Goal: Use online tool/utility: Utilize a website feature to perform a specific function

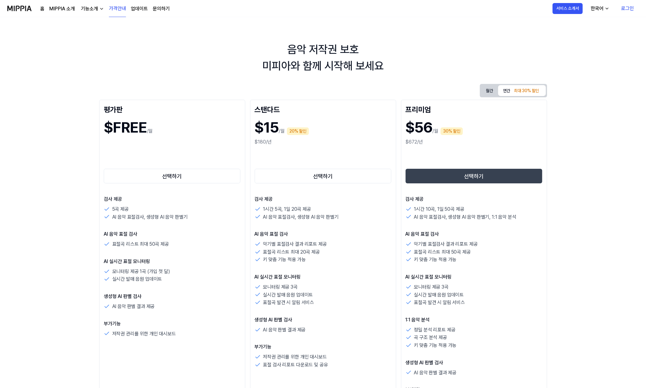
click at [626, 10] on link "로그인" at bounding box center [627, 8] width 23 height 17
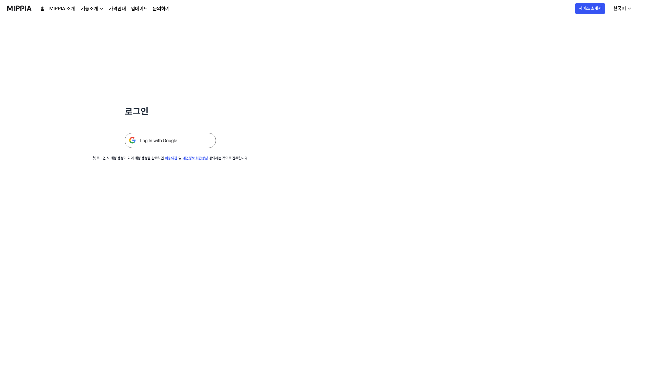
click at [162, 139] on img at bounding box center [170, 140] width 91 height 15
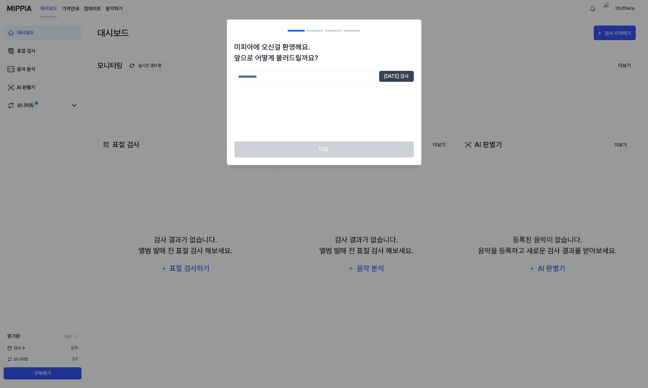
click at [276, 80] on input "text" at bounding box center [306, 77] width 142 height 12
type input "*"
type input "*******"
click at [395, 75] on button "[DATE] 검사" at bounding box center [396, 76] width 35 height 11
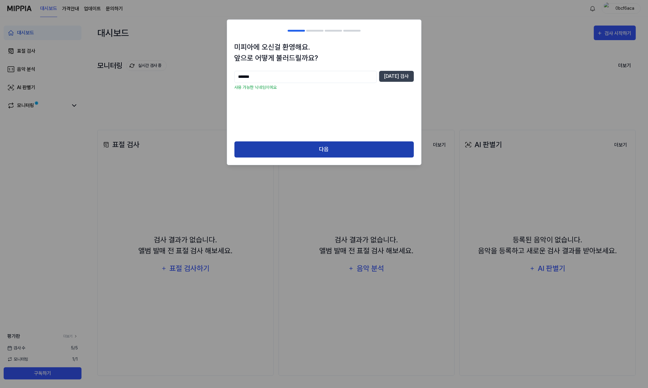
click at [317, 151] on button "다음" at bounding box center [324, 149] width 179 height 16
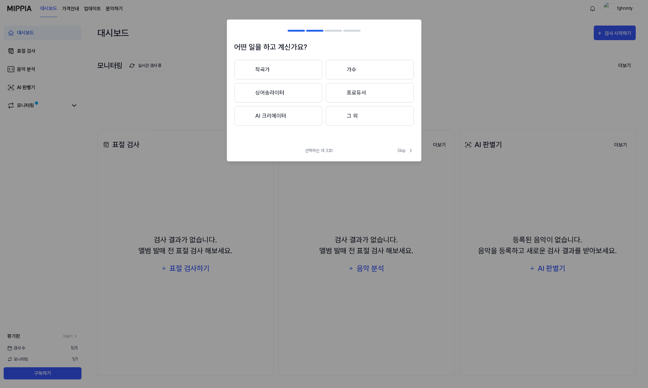
click at [291, 113] on button "AI 크리에이터" at bounding box center [279, 115] width 88 height 19
click at [292, 93] on button "3년 이하" at bounding box center [279, 92] width 88 height 19
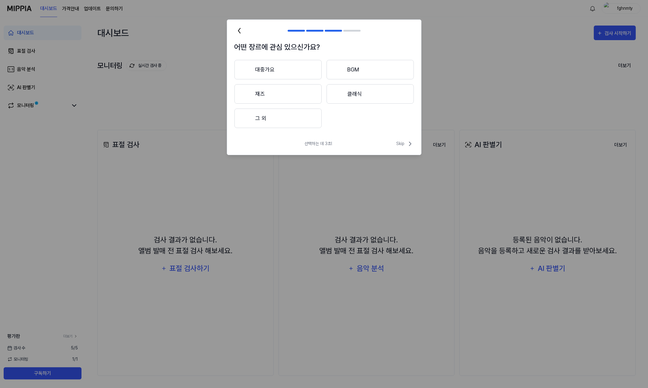
click at [294, 71] on button "대중가요" at bounding box center [278, 69] width 87 height 19
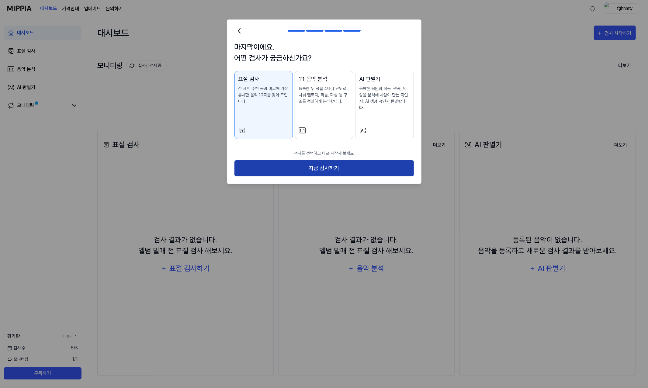
click at [332, 163] on button "지금 검사하기" at bounding box center [324, 168] width 179 height 16
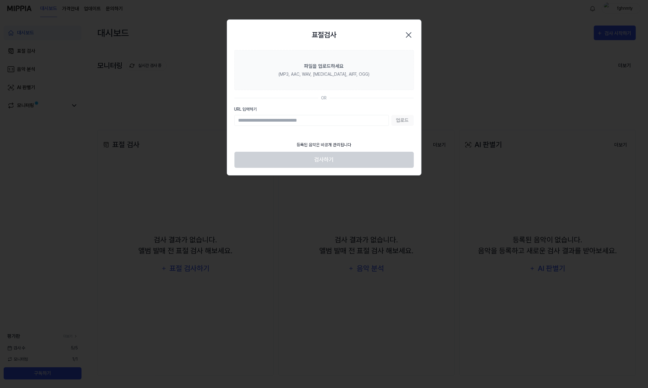
click at [400, 123] on div "업로드" at bounding box center [324, 120] width 179 height 11
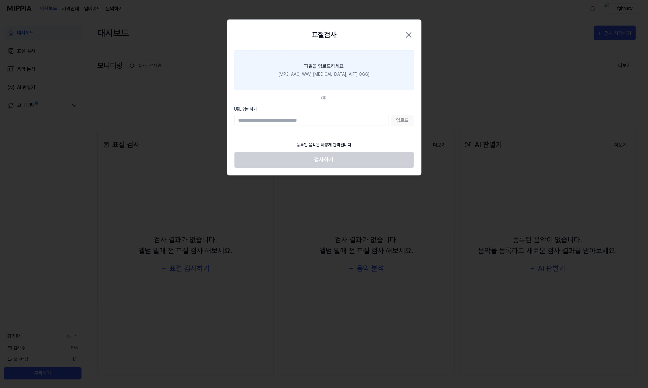
click at [313, 78] on label "파일을 업로드하세요 (MP3, AAC, WAV, [MEDICAL_DATA], AIFF, OGG)" at bounding box center [324, 70] width 179 height 40
click at [0, 0] on input "파일을 업로드하세요 (MP3, AAC, WAV, [MEDICAL_DATA], AIFF, OGG)" at bounding box center [0, 0] width 0 height 0
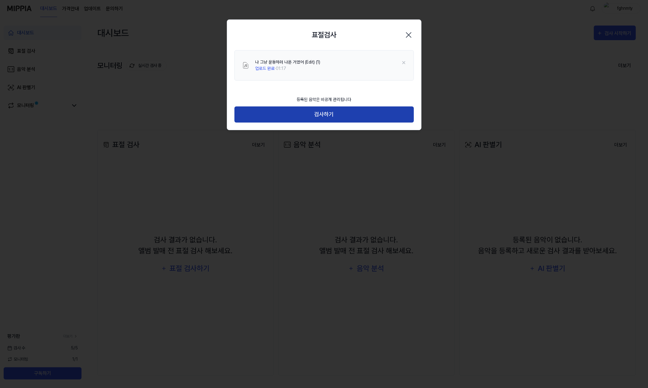
click at [335, 118] on button "검사하기" at bounding box center [324, 114] width 179 height 16
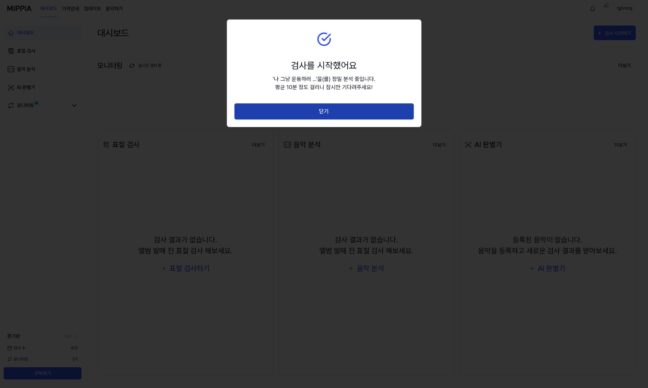
click at [324, 113] on button "닫기" at bounding box center [324, 111] width 179 height 16
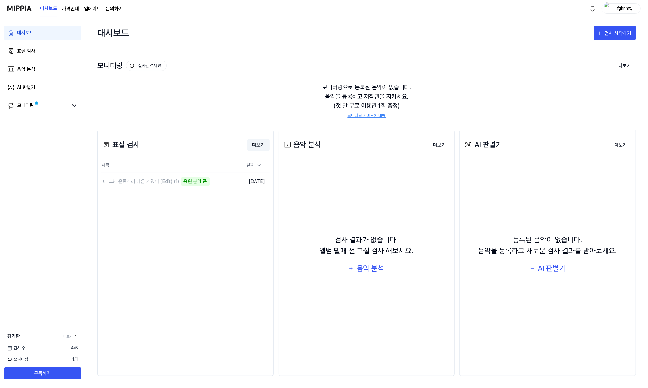
click at [259, 146] on button "더보기" at bounding box center [258, 145] width 23 height 12
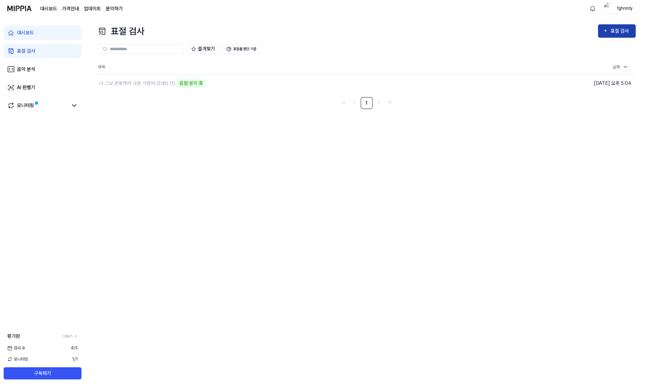
click at [605, 35] on button "표절 검사" at bounding box center [617, 30] width 38 height 13
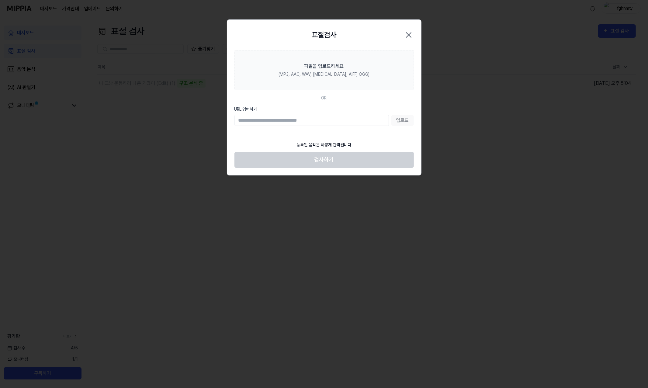
click at [399, 120] on div "업로드" at bounding box center [324, 120] width 179 height 11
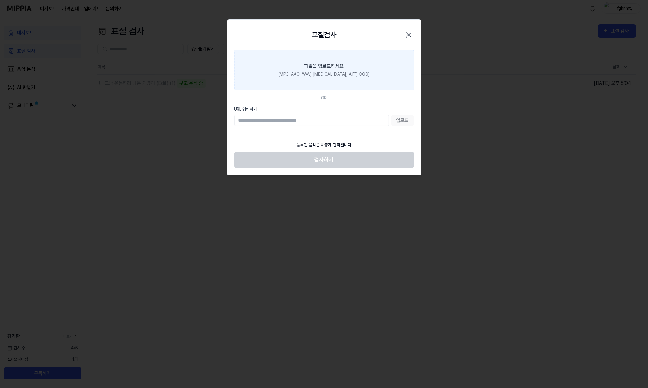
click at [342, 73] on div "(MP3, AAC, WAV, [MEDICAL_DATA], AIFF, OGG)" at bounding box center [324, 74] width 91 height 6
click at [0, 0] on input "파일을 업로드하세요 (MP3, AAC, WAV, [MEDICAL_DATA], AIFF, OGG)" at bounding box center [0, 0] width 0 height 0
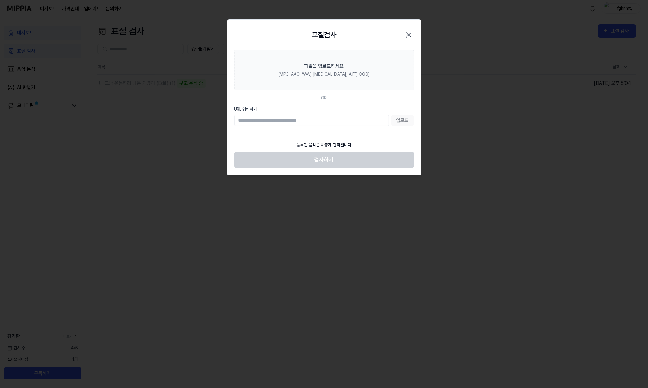
click at [412, 34] on icon "button" at bounding box center [409, 35] width 10 height 10
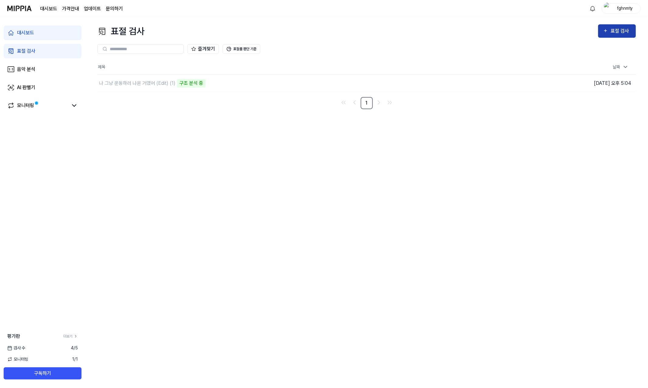
click at [613, 32] on div "표절 검사" at bounding box center [621, 31] width 20 height 8
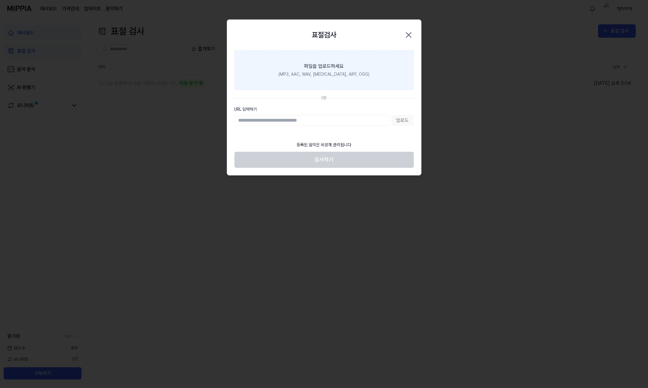
click at [362, 72] on label "파일을 업로드하세요 (MP3, AAC, WAV, [MEDICAL_DATA], AIFF, OGG)" at bounding box center [324, 70] width 179 height 40
click at [0, 0] on input "파일을 업로드하세요 (MP3, AAC, WAV, [MEDICAL_DATA], AIFF, OGG)" at bounding box center [0, 0] width 0 height 0
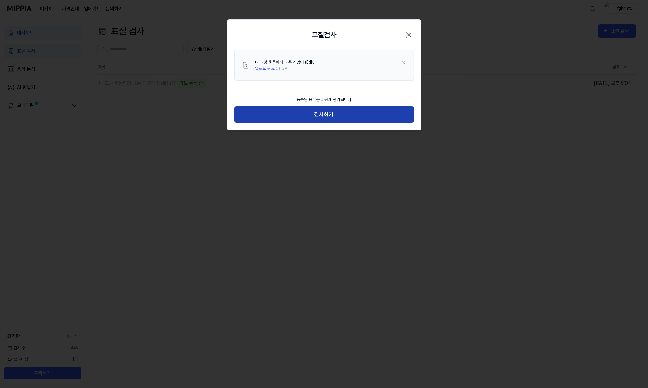
click at [319, 115] on button "검사하기" at bounding box center [324, 114] width 179 height 16
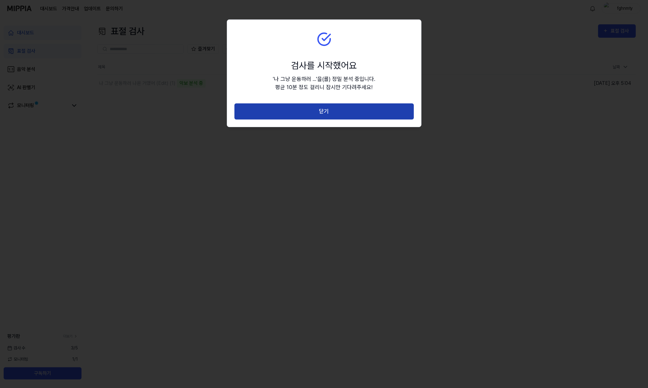
click at [322, 112] on button "닫기" at bounding box center [324, 111] width 179 height 16
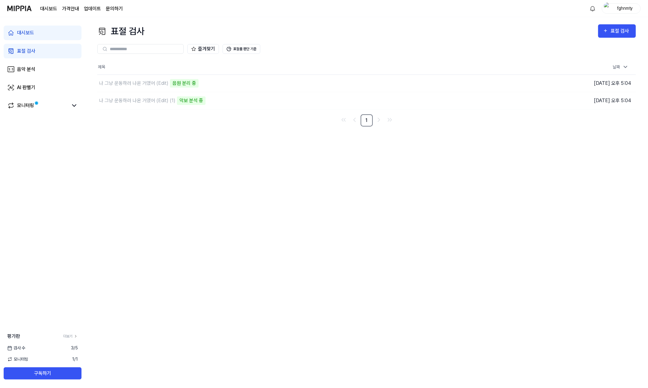
click at [41, 31] on link "대시보드" at bounding box center [43, 33] width 78 height 15
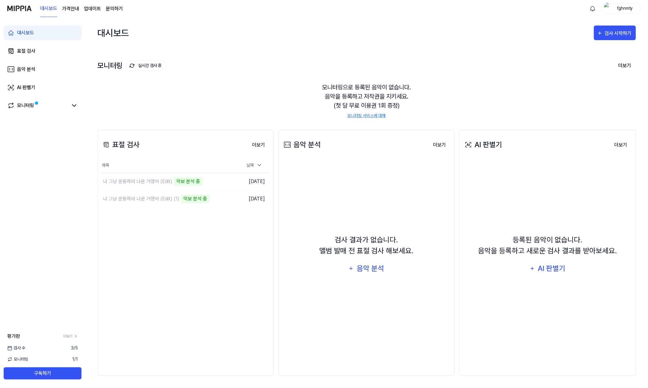
click at [495, 325] on div "등록된 음악이 없습니다. 음악을 등록하고 새로운 검사 결과를 받아보세요. AI 판별기" at bounding box center [548, 255] width 169 height 184
click at [631, 61] on button "더보기" at bounding box center [624, 65] width 23 height 13
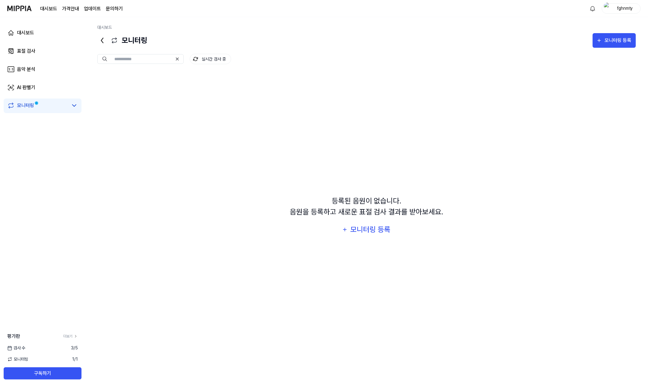
click at [101, 42] on icon at bounding box center [102, 41] width 10 height 10
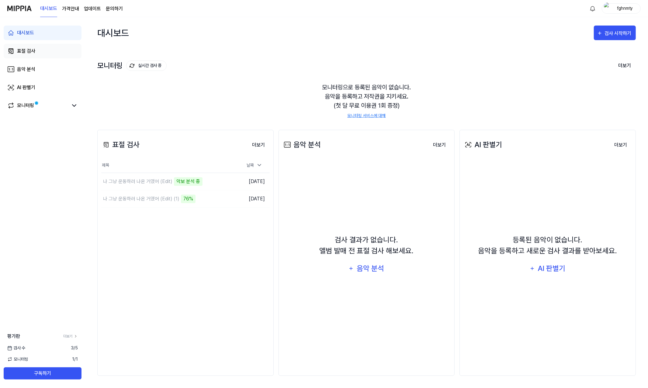
click at [30, 52] on div "표절 검사" at bounding box center [26, 50] width 18 height 7
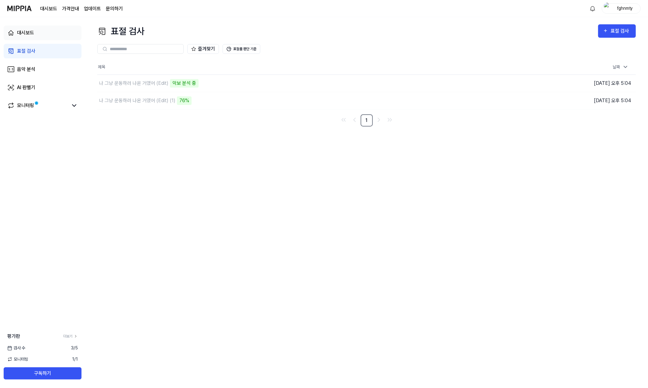
click at [33, 36] on div "대시보드" at bounding box center [25, 32] width 17 height 7
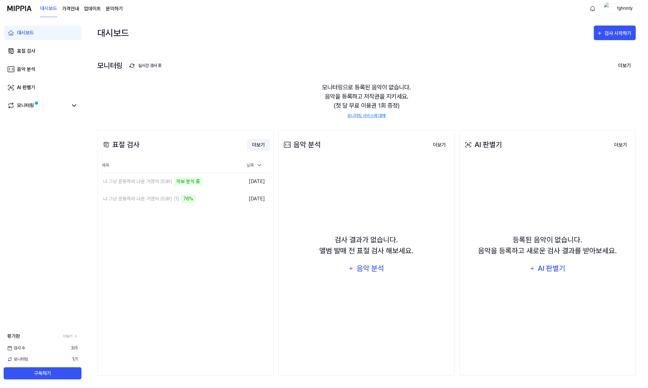
click at [260, 143] on button "더보기" at bounding box center [258, 145] width 23 height 12
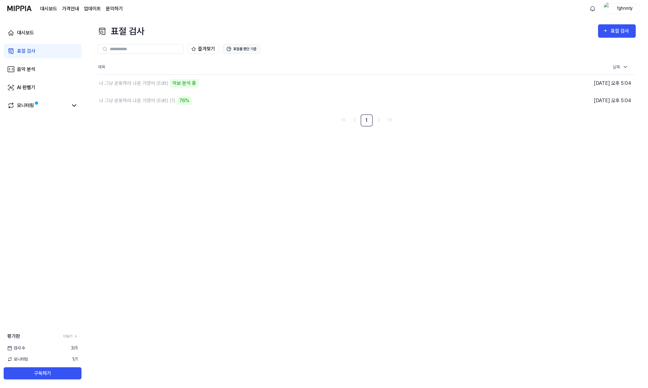
click at [240, 48] on button "표절률 판단 기준" at bounding box center [242, 49] width 38 height 10
click at [248, 48] on button "표절률 판단 기준" at bounding box center [242, 49] width 38 height 10
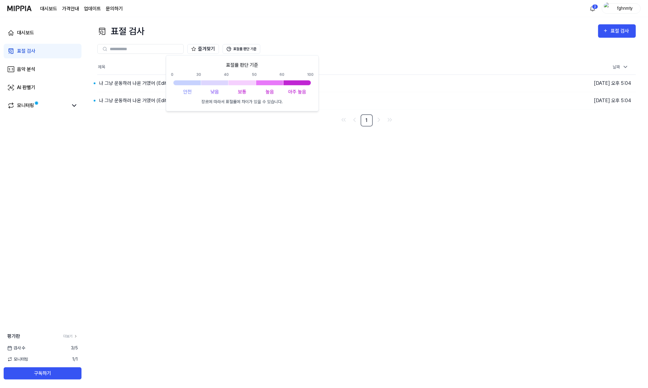
click at [223, 165] on div "표절 검사 표절 검사 표절 검사 음악 분석 AI 판별기 즐겨찾기 표절률 판단 기준 제목 날짜 나 그냥 운동하러 나온 거였어 (Edit) 이동하…" at bounding box center [366, 202] width 563 height 371
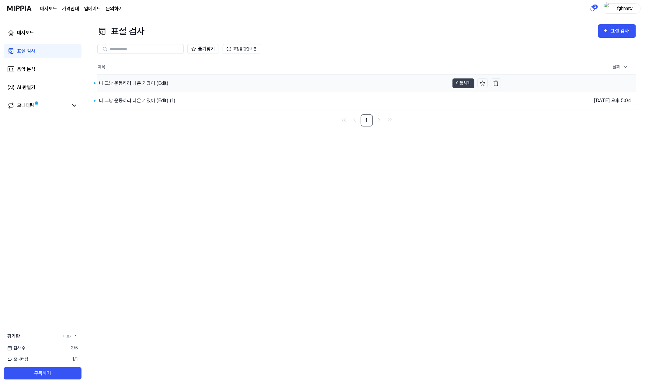
click at [145, 86] on div "나 그냥 운동하러 나온 거였어 (Edit)" at bounding box center [133, 83] width 69 height 7
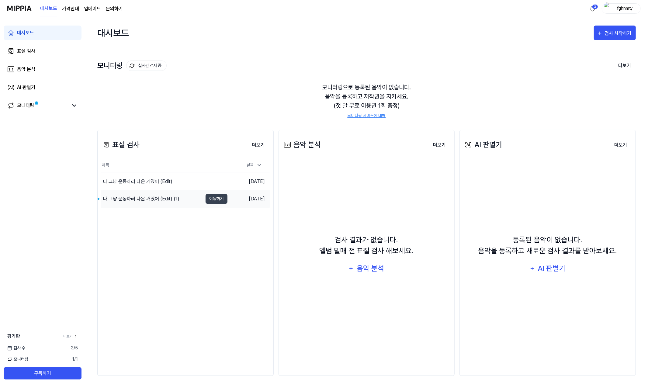
click at [135, 200] on div "나 그냥 운동하러 나온 거였어 (Edit) (1)" at bounding box center [141, 198] width 76 height 7
click at [182, 200] on div "나 그냥 운동하러 나온 거였어 (Edit) (1)" at bounding box center [151, 198] width 101 height 17
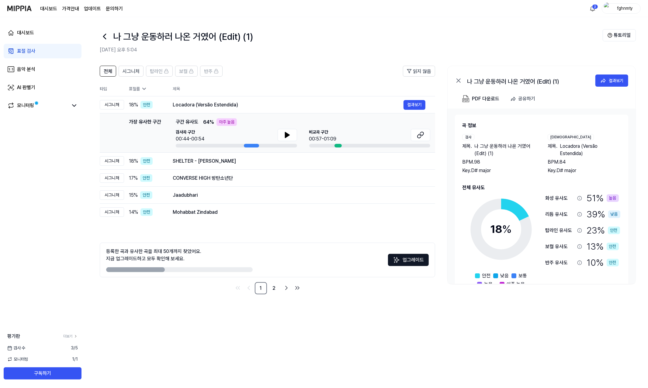
scroll to position [17, 0]
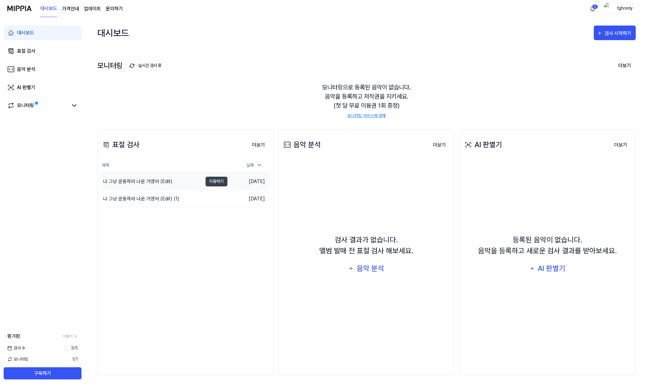
click at [150, 185] on div "나 그냥 운동하러 나온 거였어 (Edit)" at bounding box center [151, 181] width 101 height 17
click at [162, 199] on div "나 그냥 운동하러 나온 거였어 (Edit) (1)" at bounding box center [141, 198] width 76 height 7
